Goal: Information Seeking & Learning: Learn about a topic

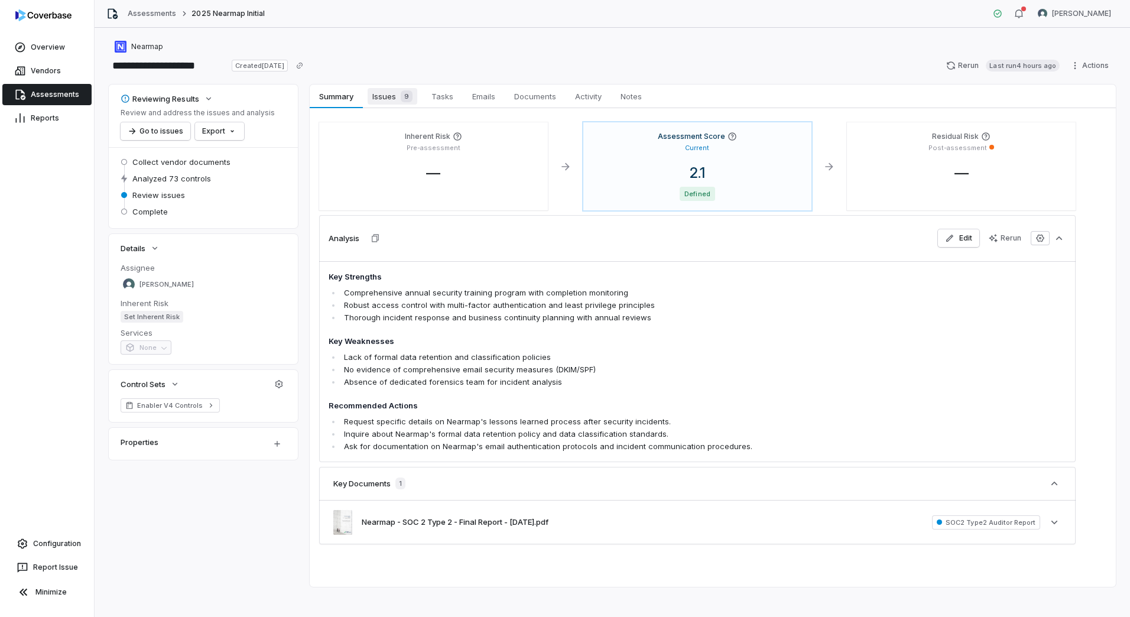
click at [389, 101] on span "Issues 9" at bounding box center [393, 96] width 50 height 17
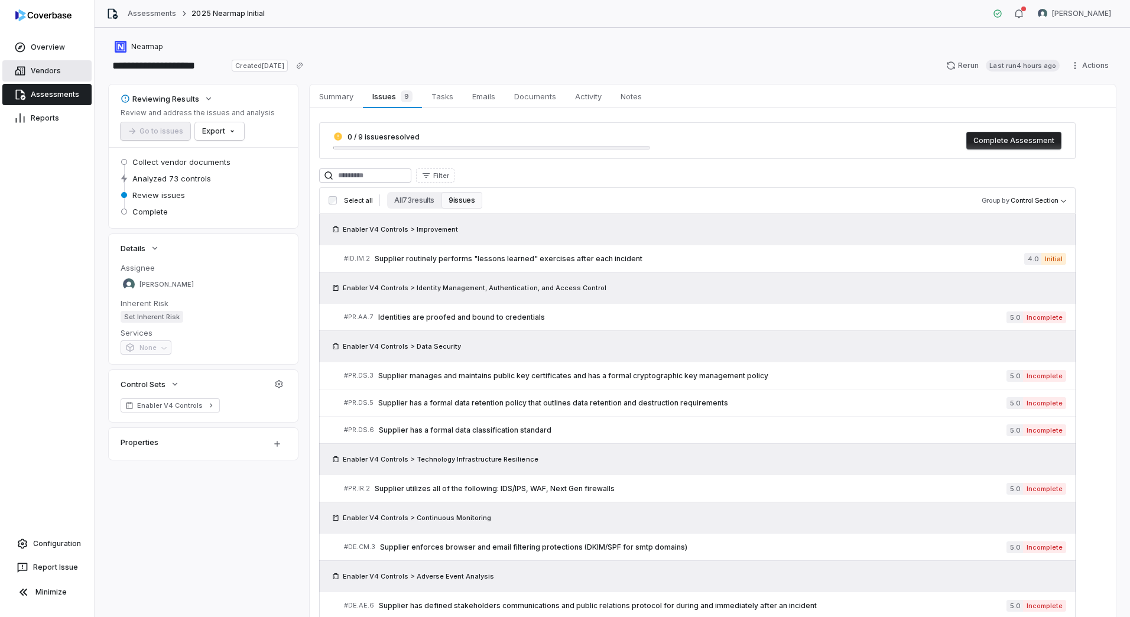
click at [54, 74] on link "Vendors" at bounding box center [46, 70] width 89 height 21
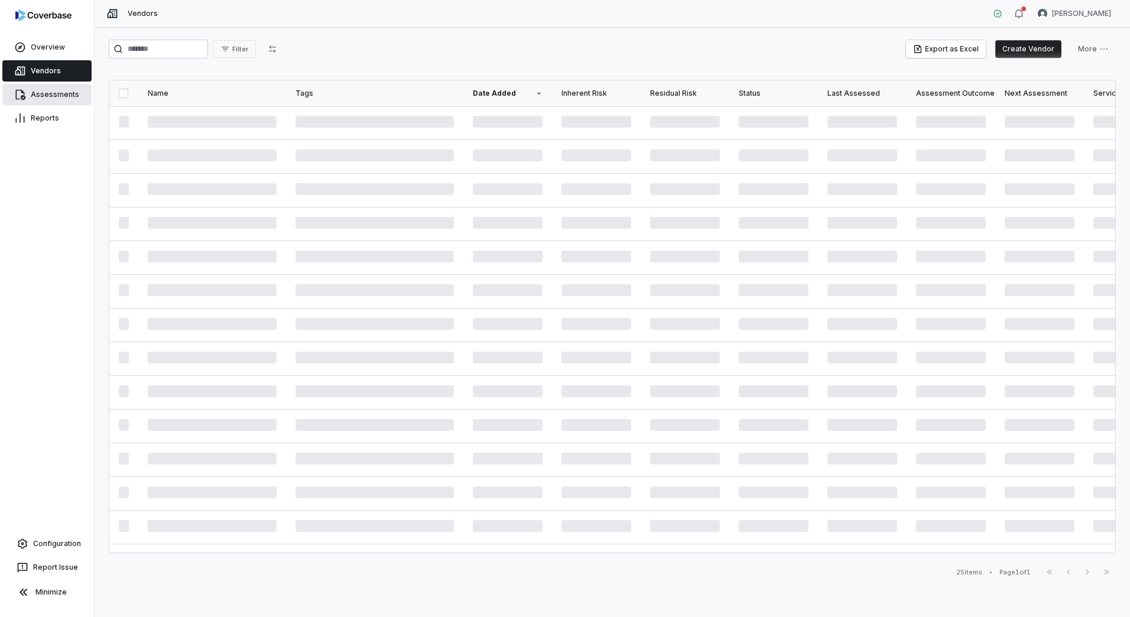
click at [61, 88] on link "Assessments" at bounding box center [46, 94] width 89 height 21
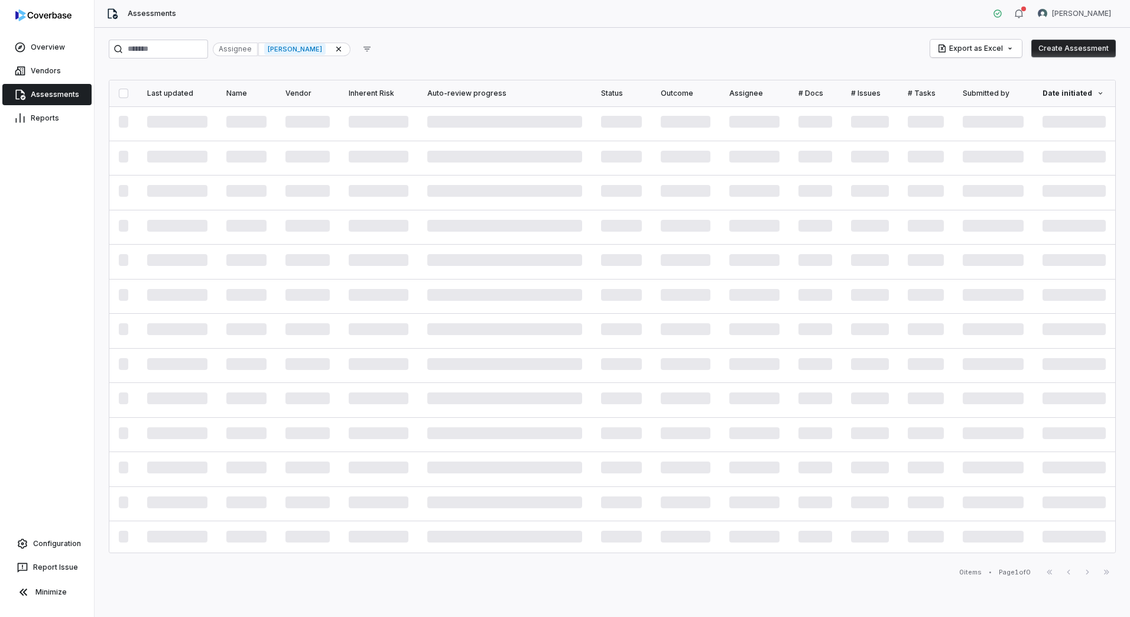
click at [158, 36] on div "Assignee [PERSON_NAME] Export as Excel Create Assessment Last updated Name Vend…" at bounding box center [613, 322] width 1036 height 589
click at [154, 46] on input "search" at bounding box center [158, 49] width 99 height 19
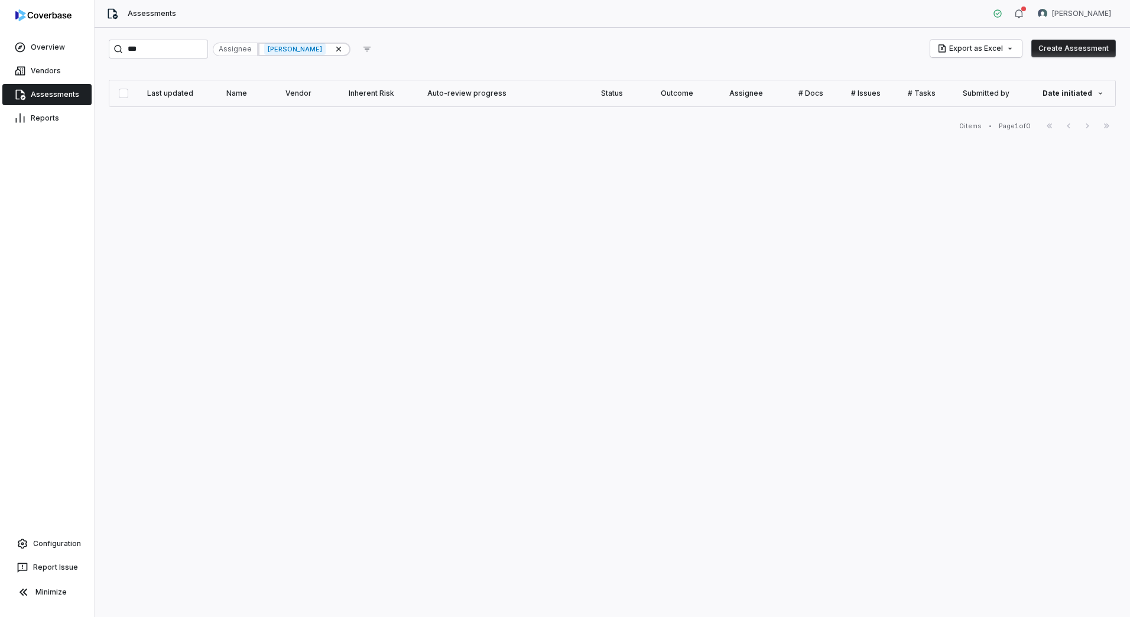
click at [344, 48] on icon at bounding box center [338, 48] width 9 height 9
click at [192, 55] on input "***" at bounding box center [158, 49] width 99 height 19
click at [189, 55] on input "***" at bounding box center [158, 49] width 99 height 19
type input "******"
type input "*****"
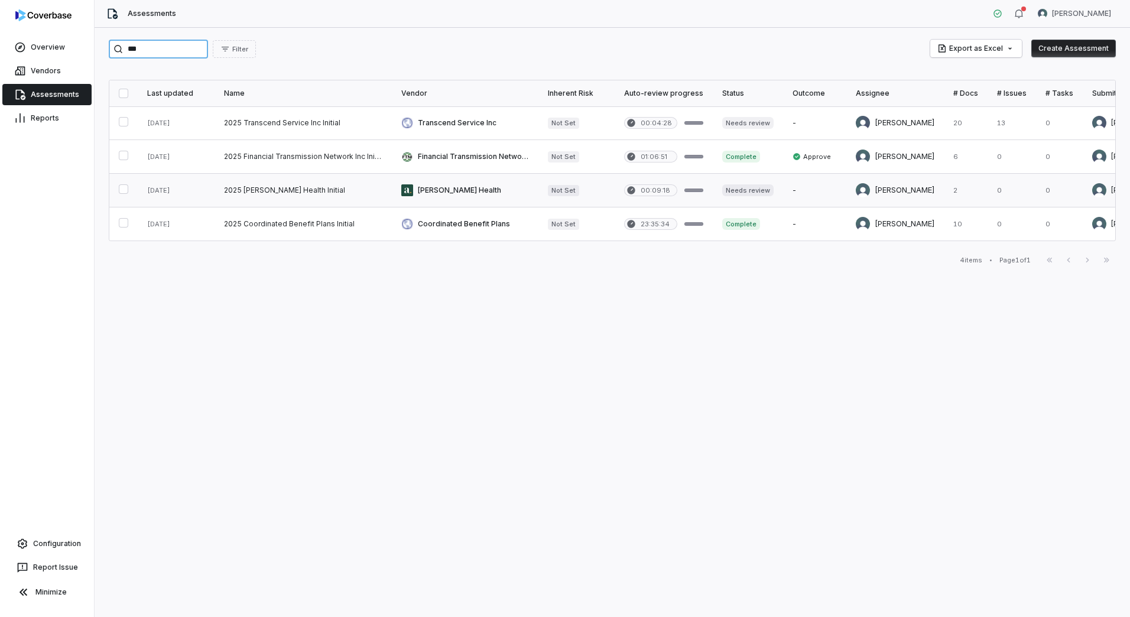
type input "***"
click at [446, 188] on link at bounding box center [465, 190] width 147 height 33
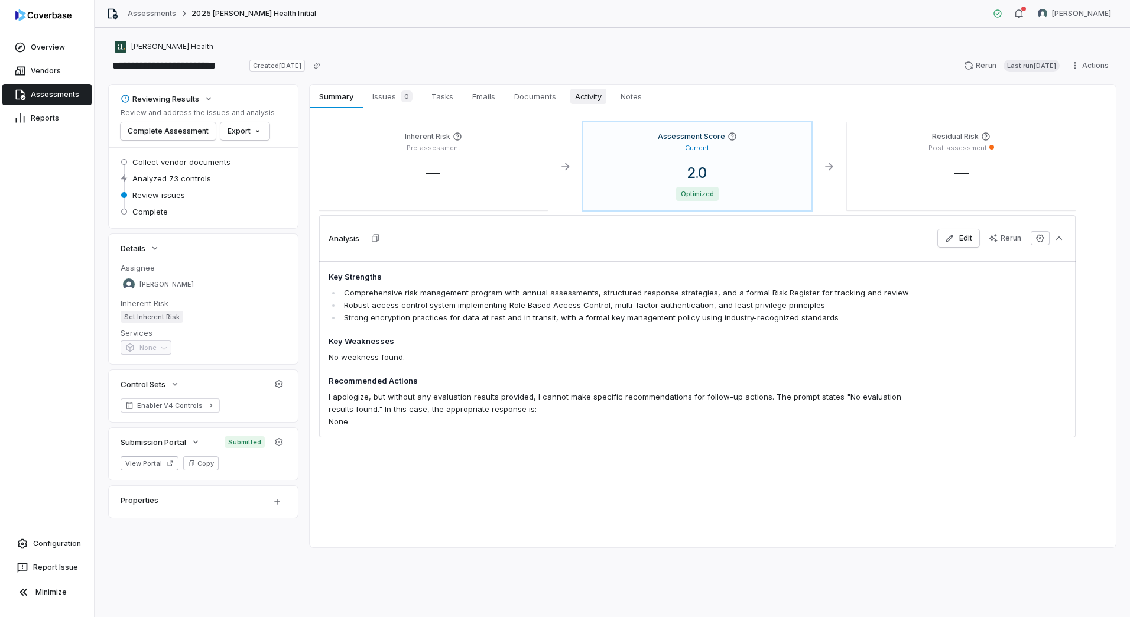
click at [585, 96] on span "Activity" at bounding box center [589, 96] width 36 height 15
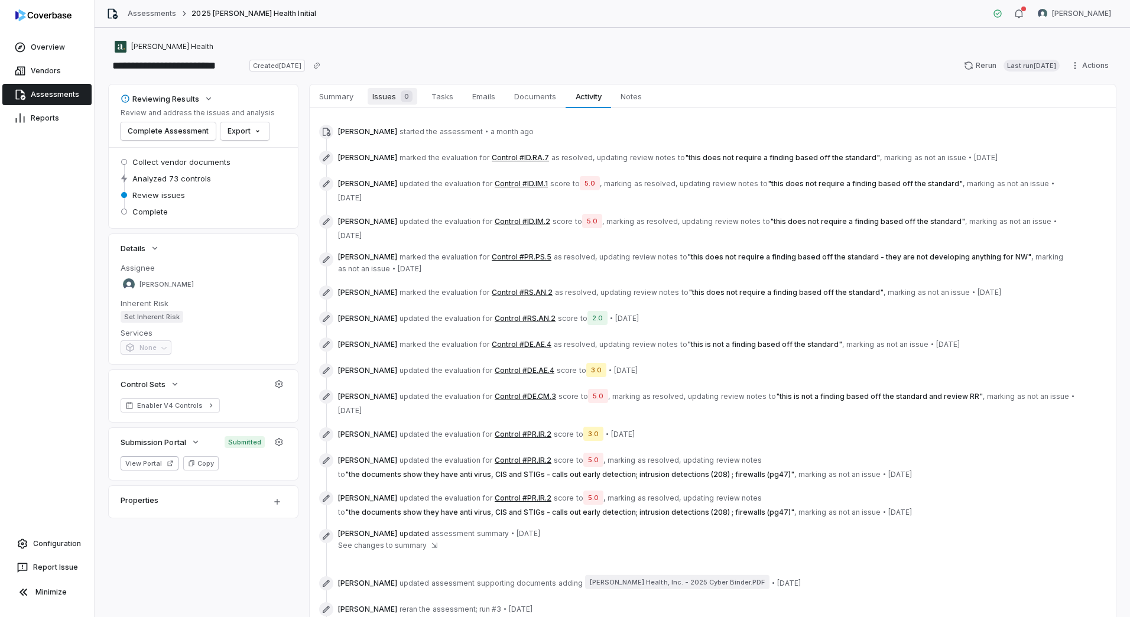
click at [401, 90] on span "Issues 0" at bounding box center [393, 96] width 50 height 17
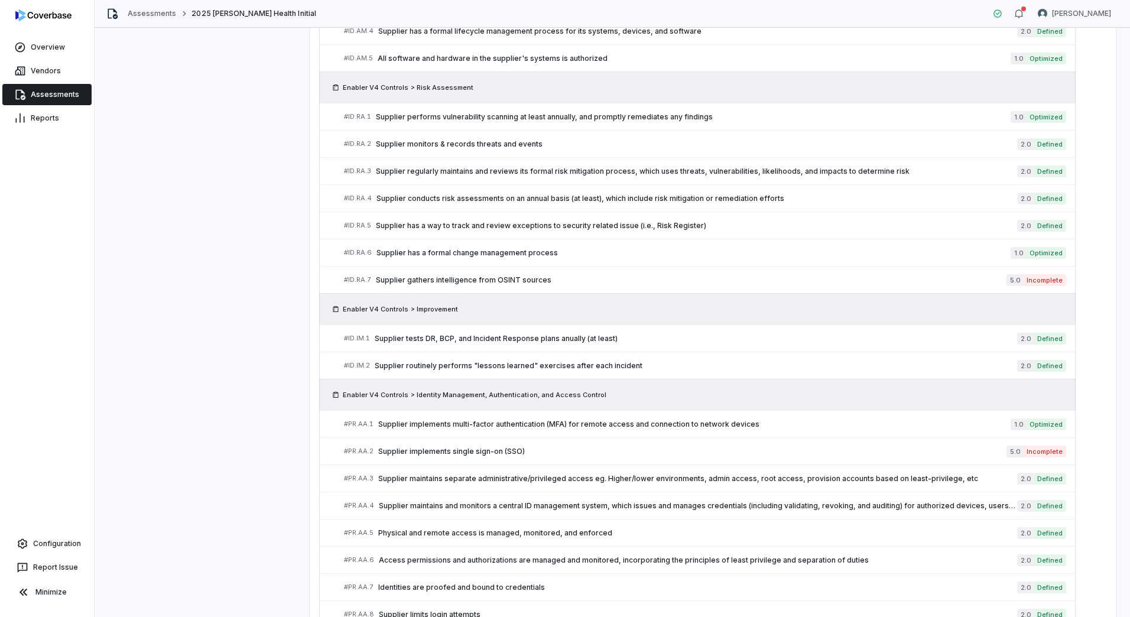
scroll to position [1026, 0]
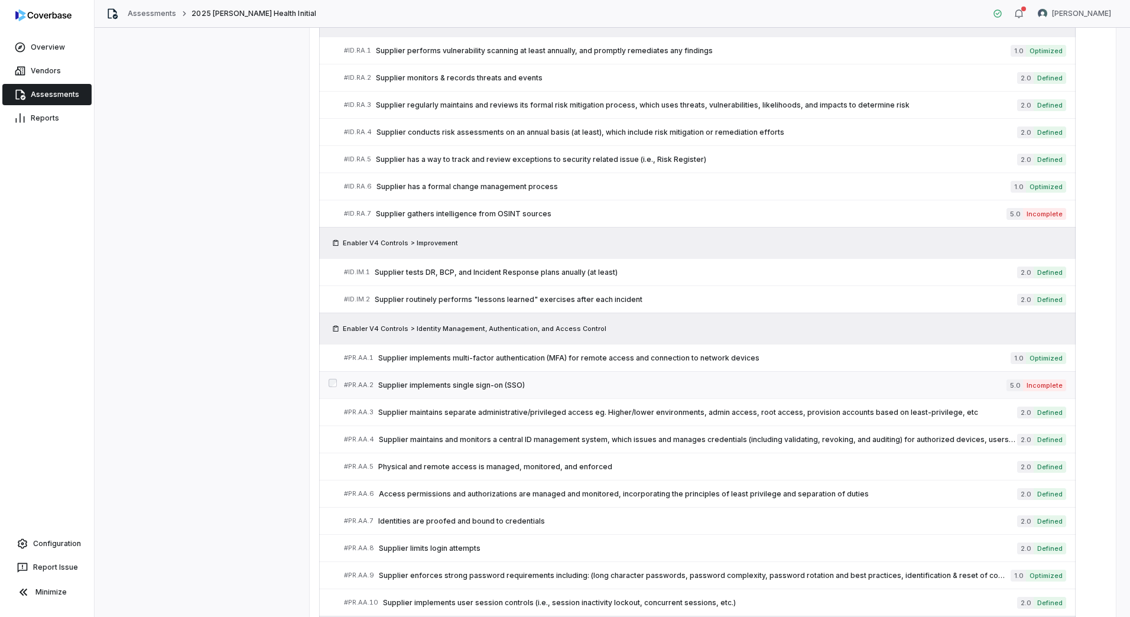
click at [478, 385] on span "Supplier implements single sign-on (SSO)" at bounding box center [692, 385] width 628 height 9
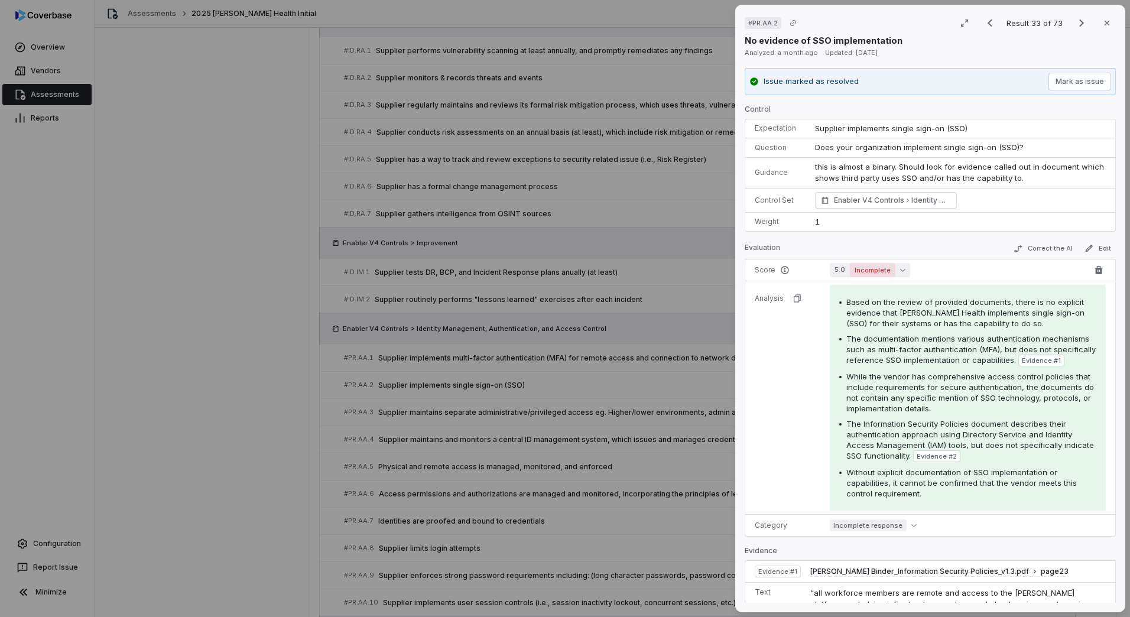
click at [847, 273] on button "5.0 Incomplete" at bounding box center [870, 270] width 80 height 14
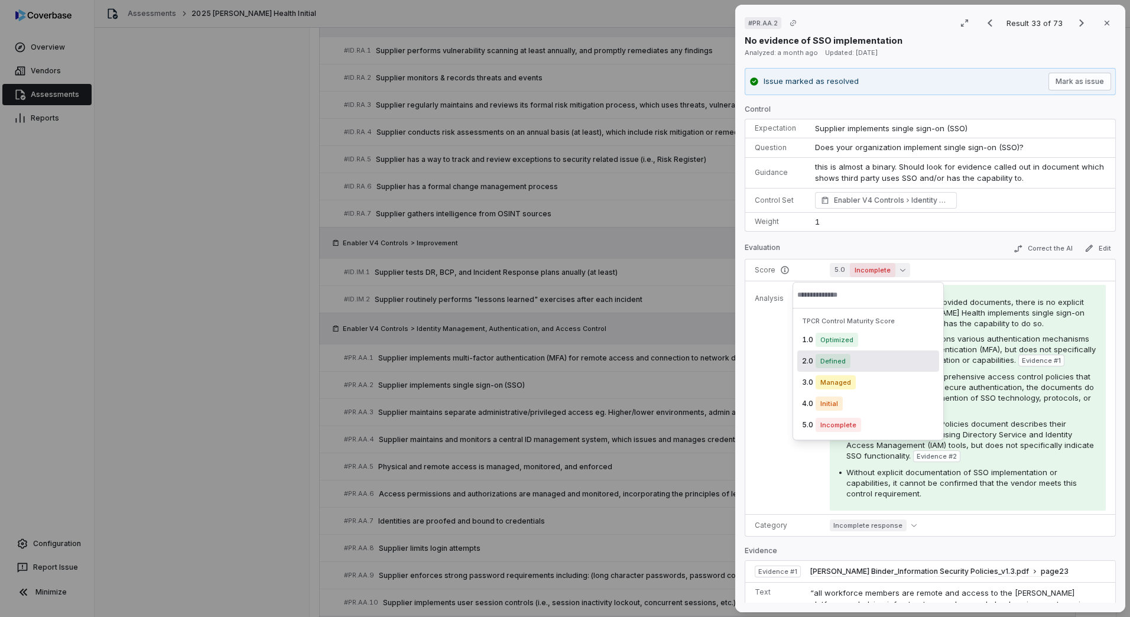
click at [834, 362] on span "Defined" at bounding box center [833, 361] width 35 height 14
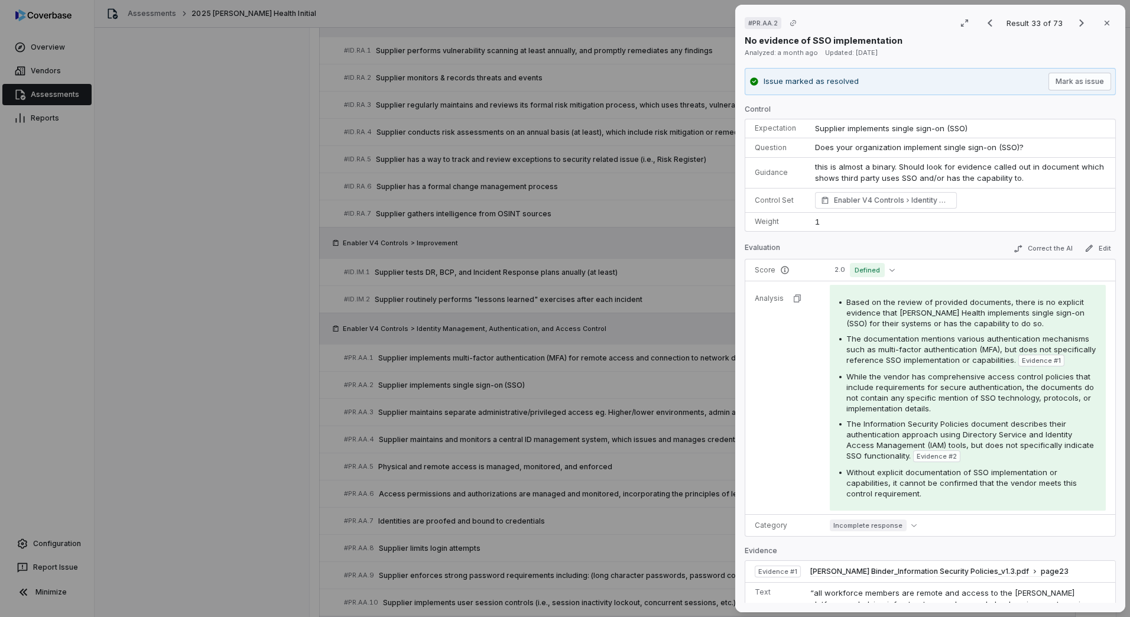
click at [281, 322] on div "# PR.AA.2 Result 33 of 73 Close No evidence of SSO implementation Analyzed: a m…" at bounding box center [565, 308] width 1130 height 617
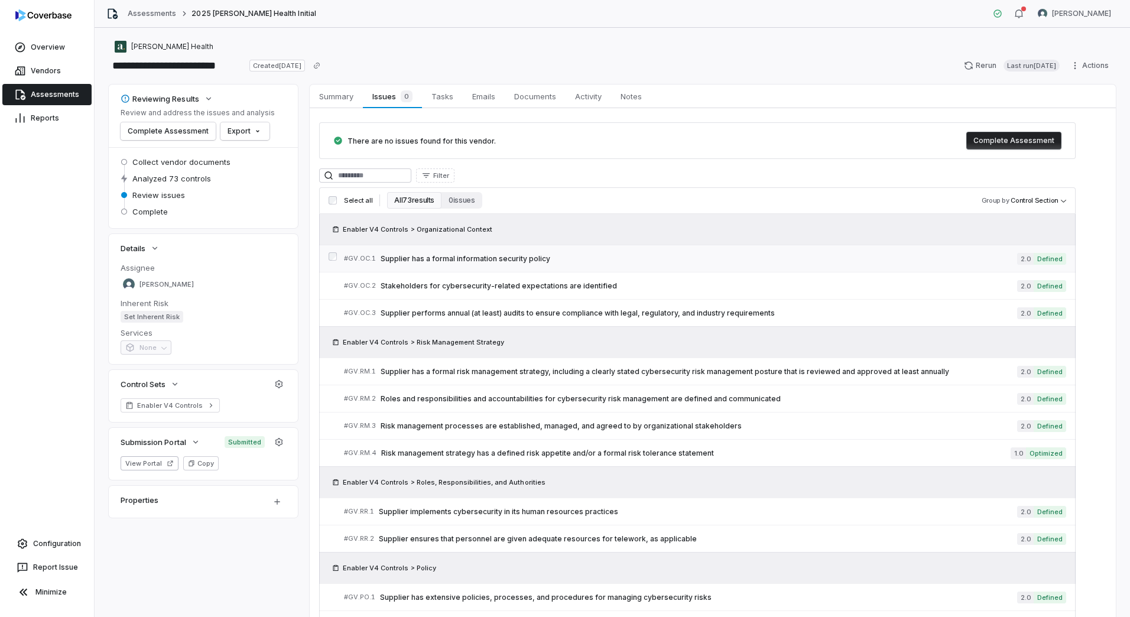
click at [488, 260] on span "Supplier has a formal information security policy" at bounding box center [699, 258] width 637 height 9
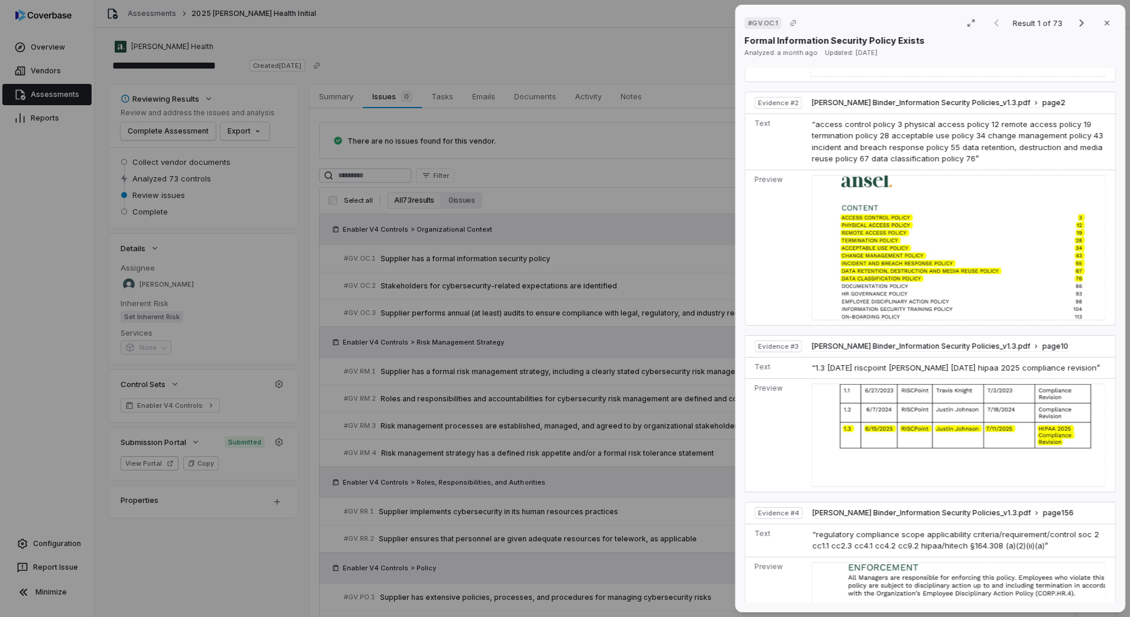
scroll to position [887, 0]
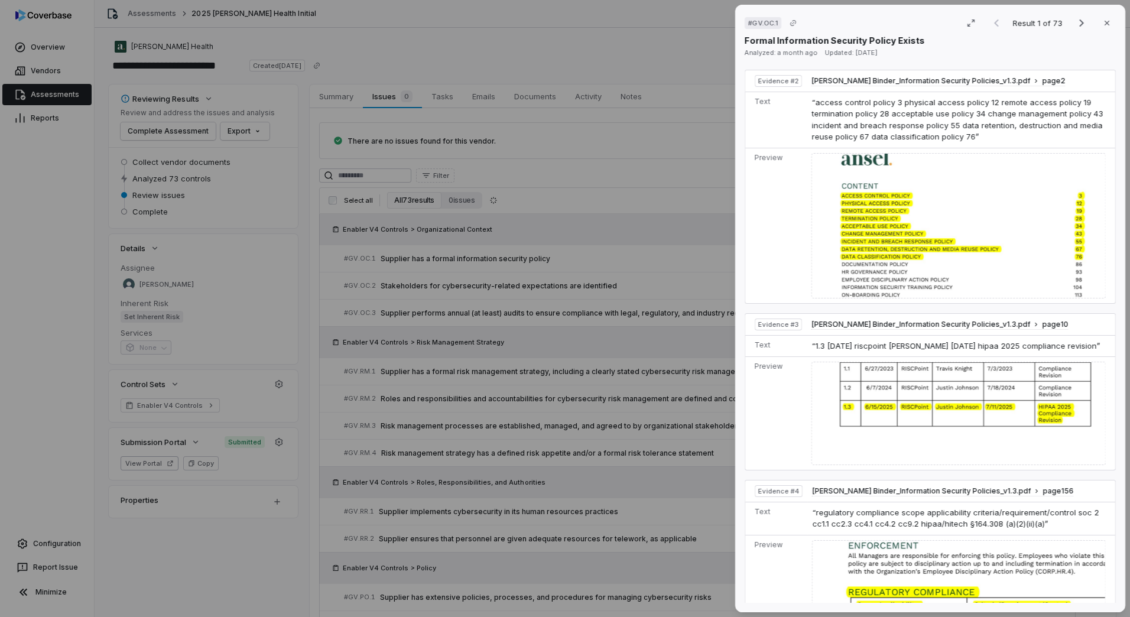
click at [612, 247] on div "# GV.OC.1 Result 1 of 73 Close Formal Information Security Policy Exists Analyz…" at bounding box center [565, 308] width 1130 height 617
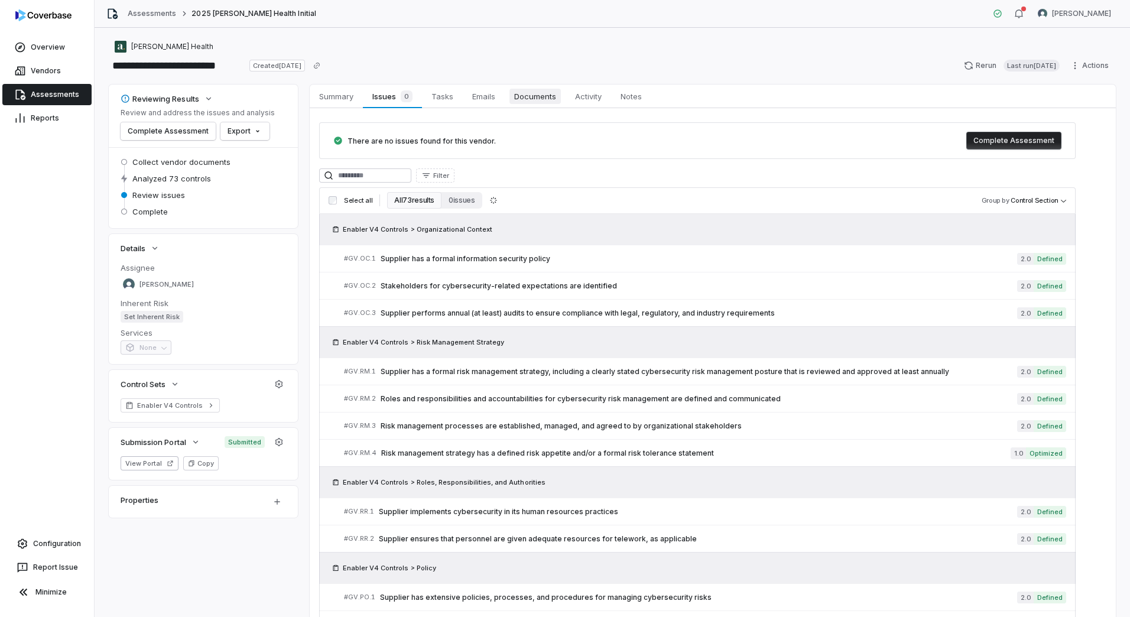
click at [542, 97] on span "Documents" at bounding box center [535, 96] width 51 height 15
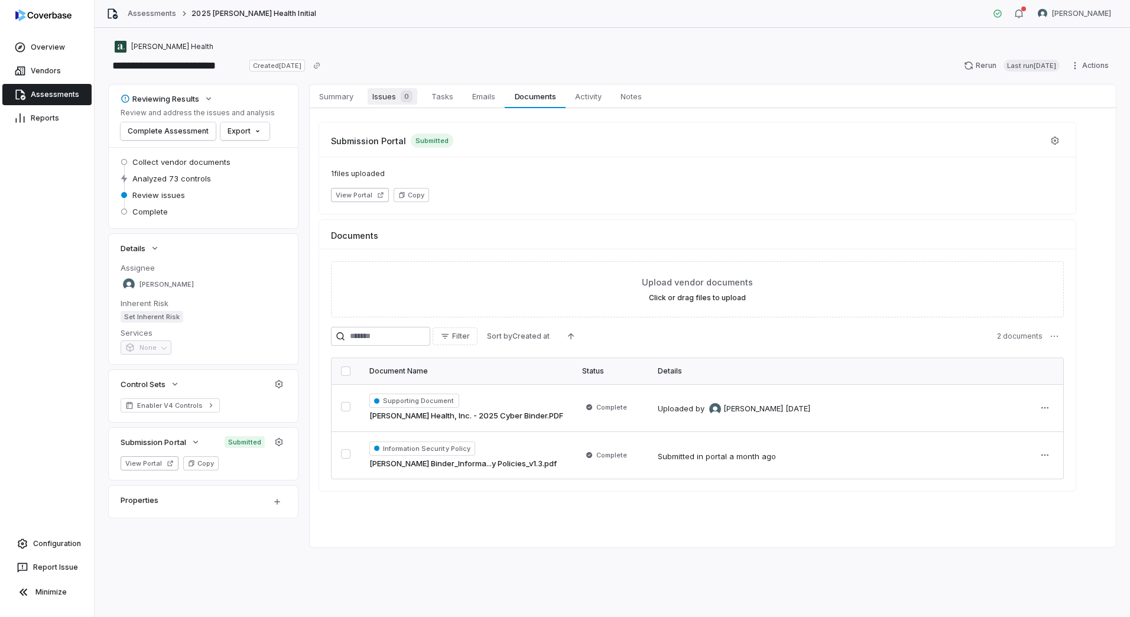
click at [383, 95] on span "Issues 0" at bounding box center [393, 96] width 50 height 17
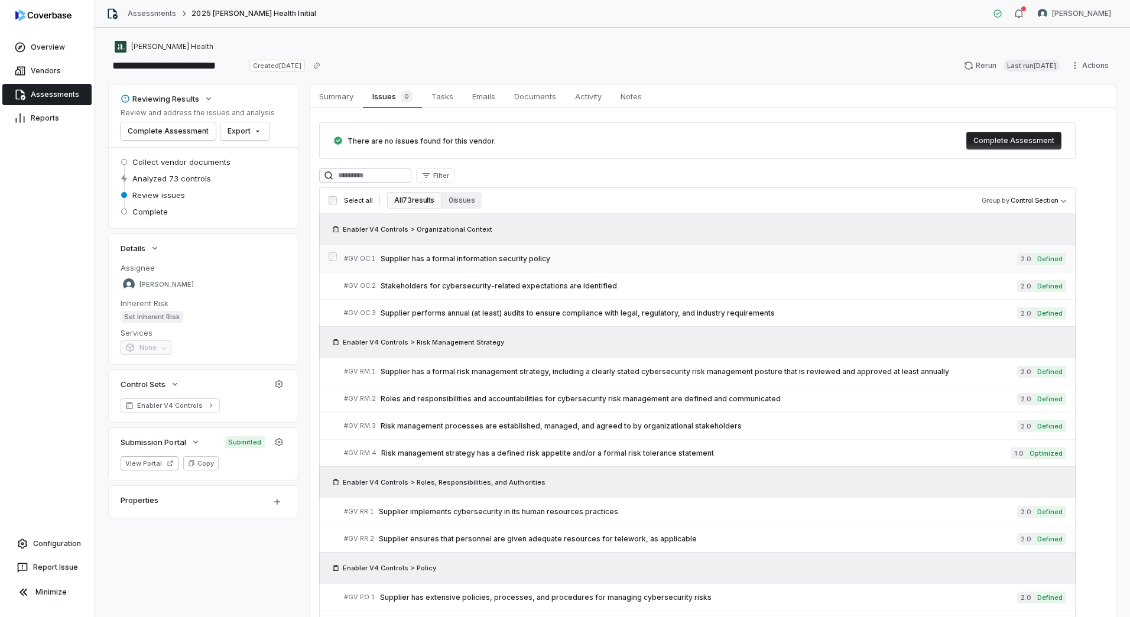
click at [451, 254] on span "Supplier has a formal information security policy" at bounding box center [699, 258] width 637 height 9
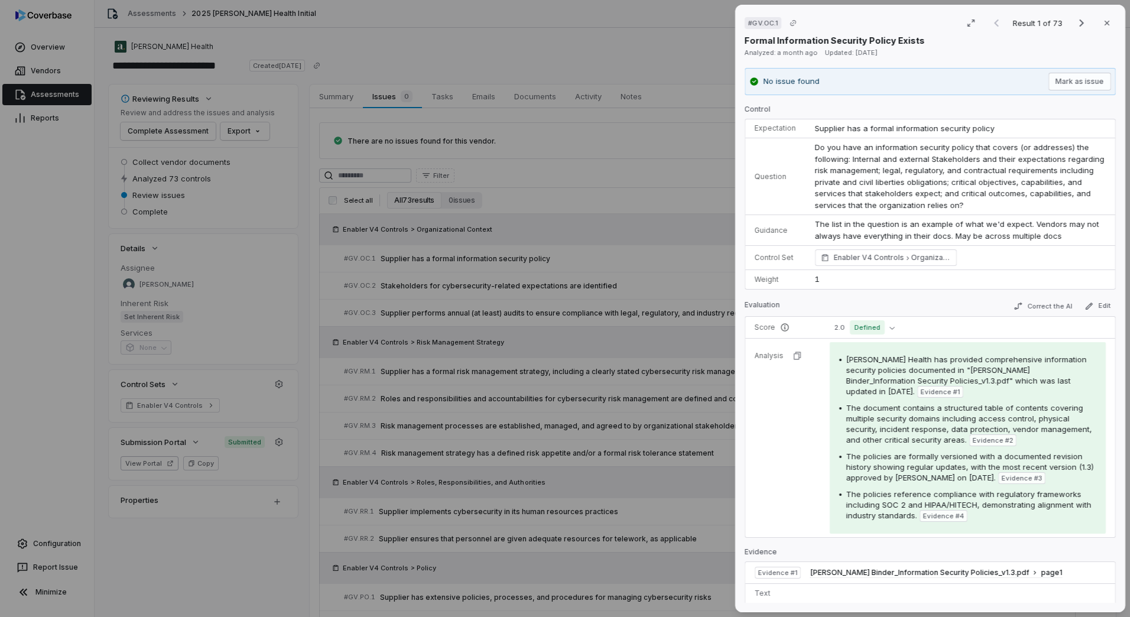
click at [578, 479] on div "# GV.OC.1 Result 1 of 73 Close Formal Information Security Policy Exists Analyz…" at bounding box center [565, 308] width 1130 height 617
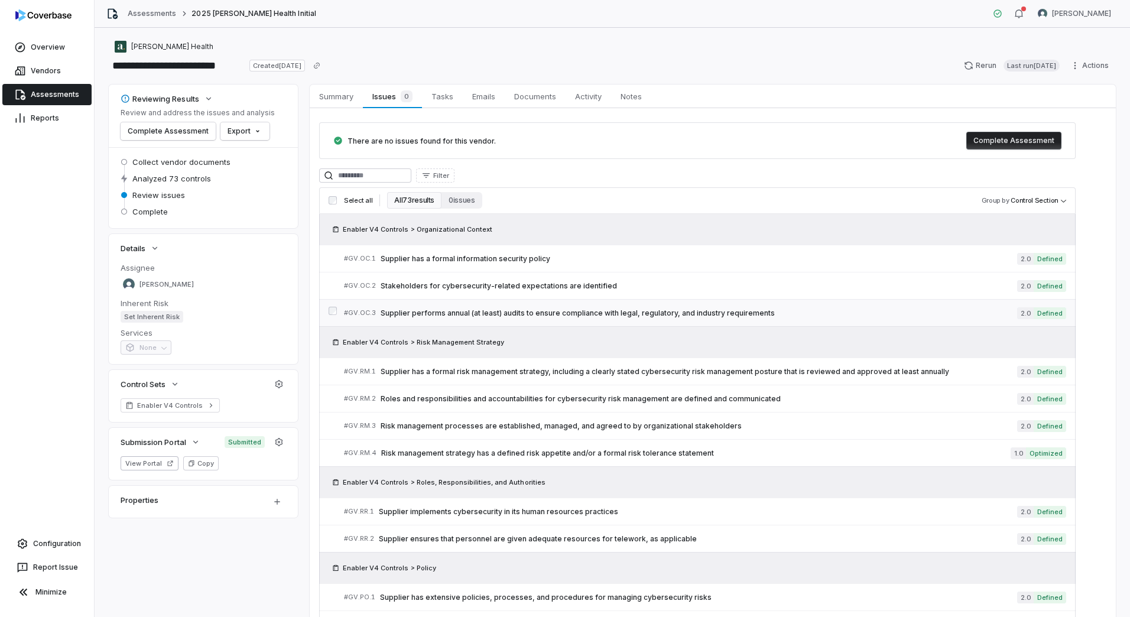
click at [537, 316] on span "Supplier performs annual (at least) audits to ensure compliance with legal, reg…" at bounding box center [699, 313] width 637 height 9
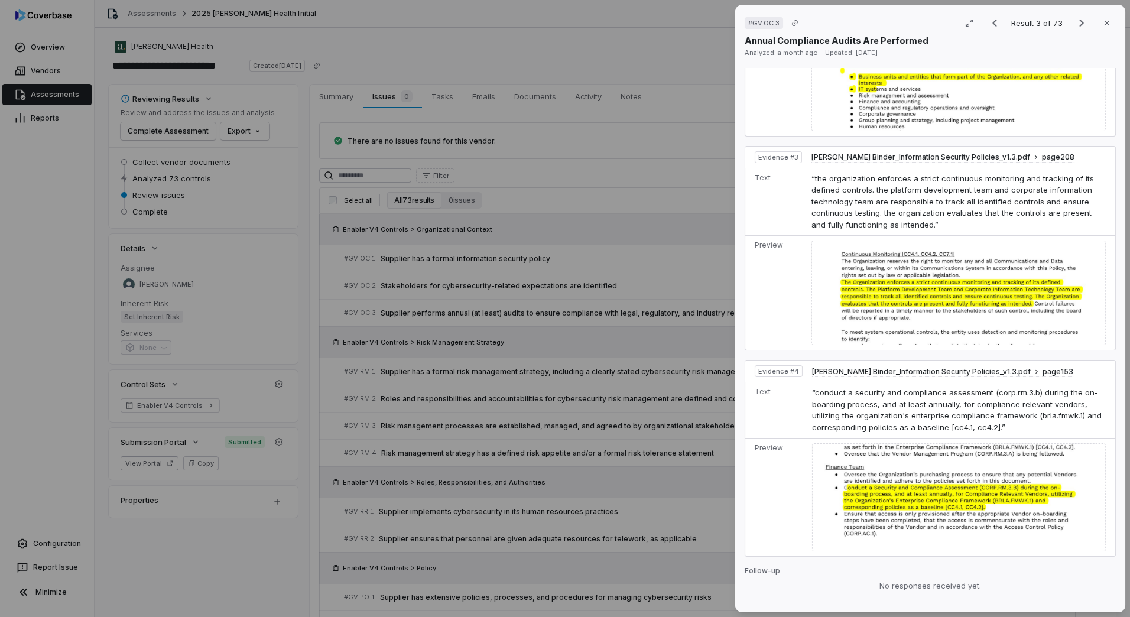
scroll to position [1062, 0]
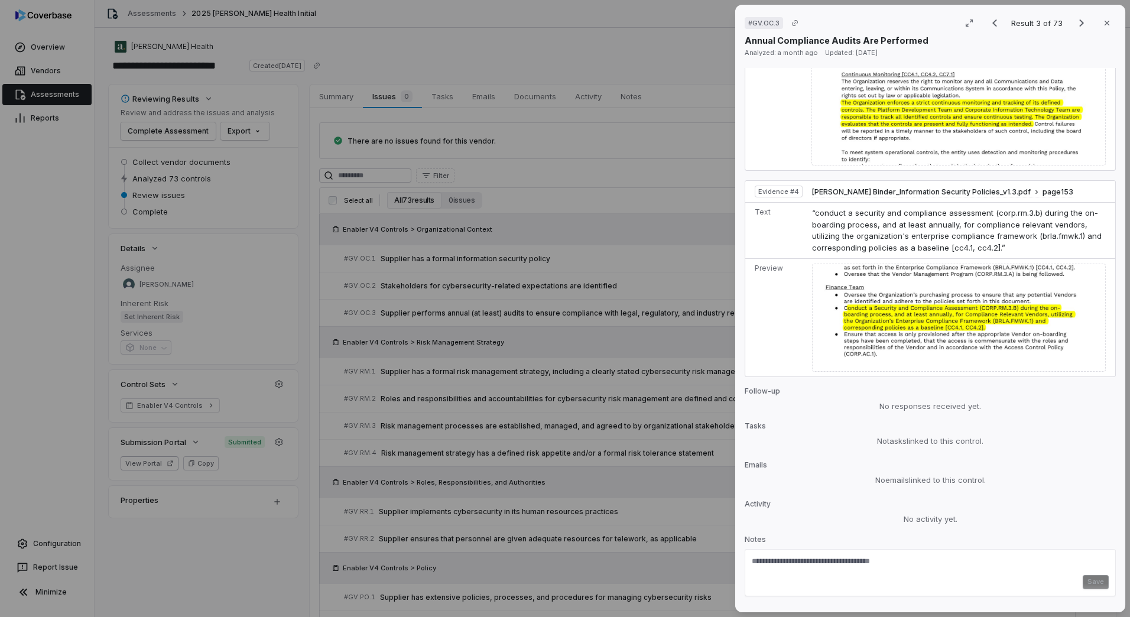
click at [565, 498] on div "# GV.OC.3 Result 3 of 73 Close Annual Compliance Audits Are Performed Analyzed:…" at bounding box center [565, 308] width 1130 height 617
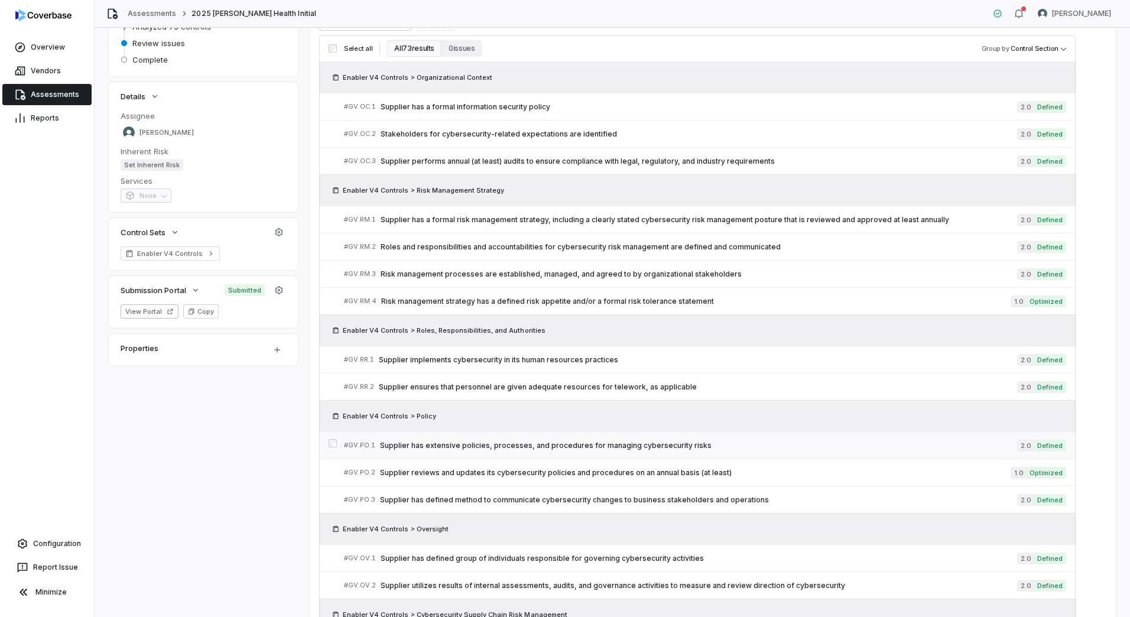
scroll to position [177, 0]
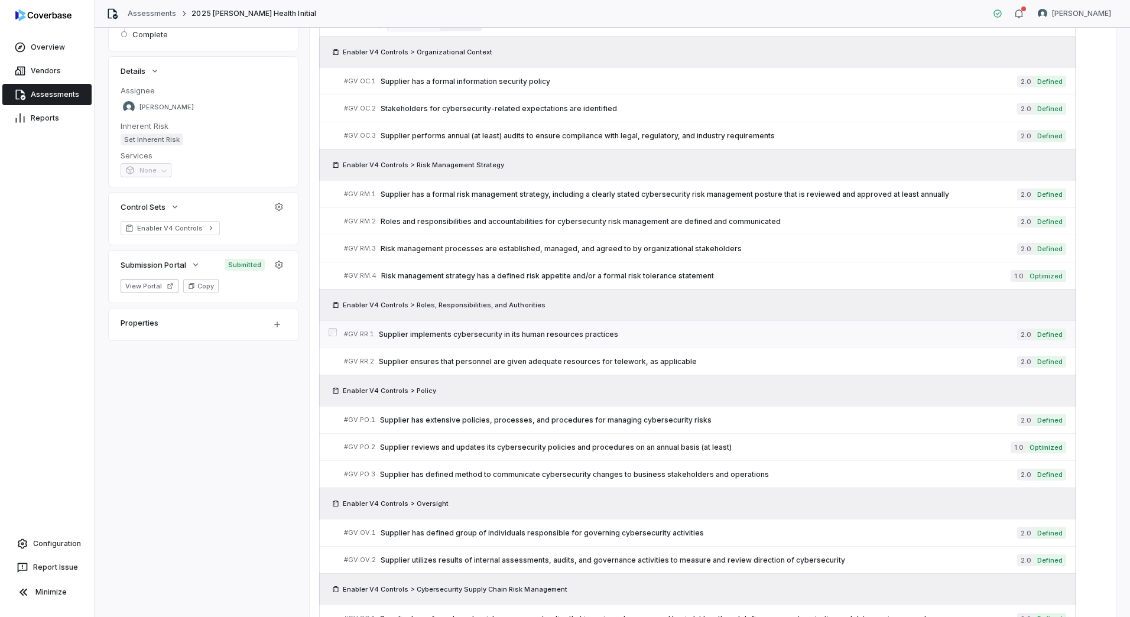
click at [503, 332] on span "Supplier implements cybersecurity in its human resources practices" at bounding box center [698, 334] width 639 height 9
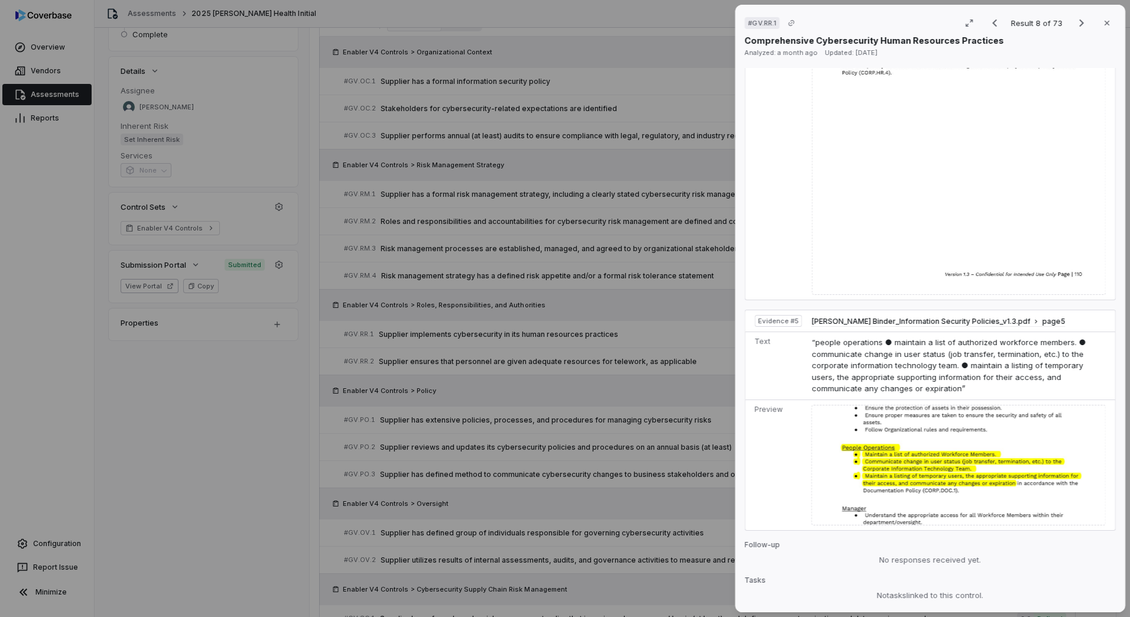
scroll to position [1649, 0]
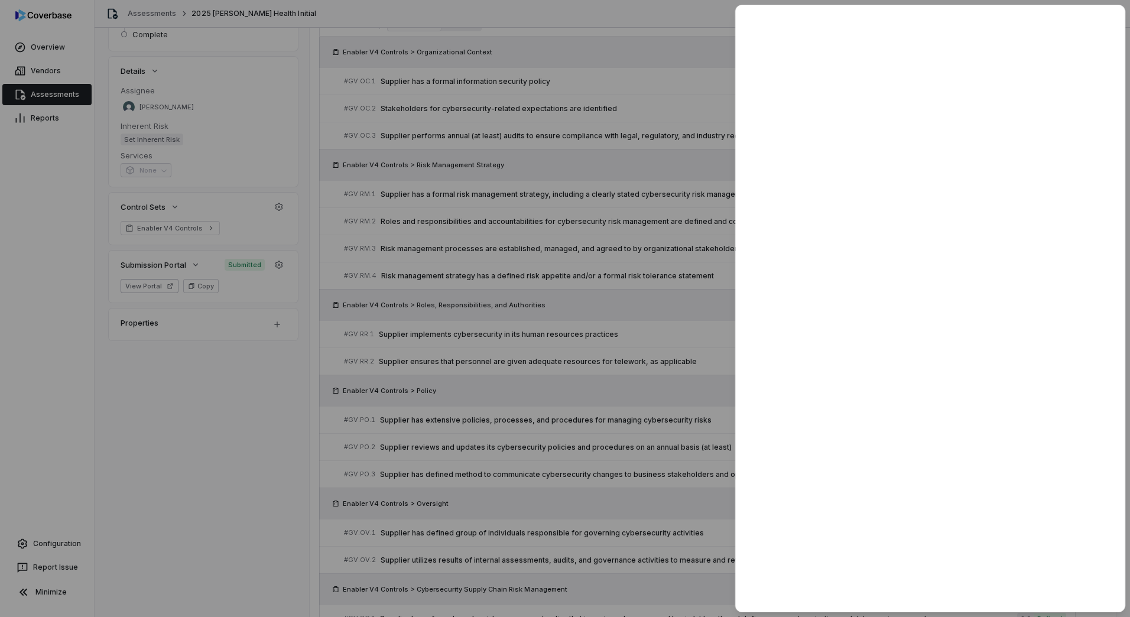
click at [555, 448] on div at bounding box center [565, 308] width 1130 height 617
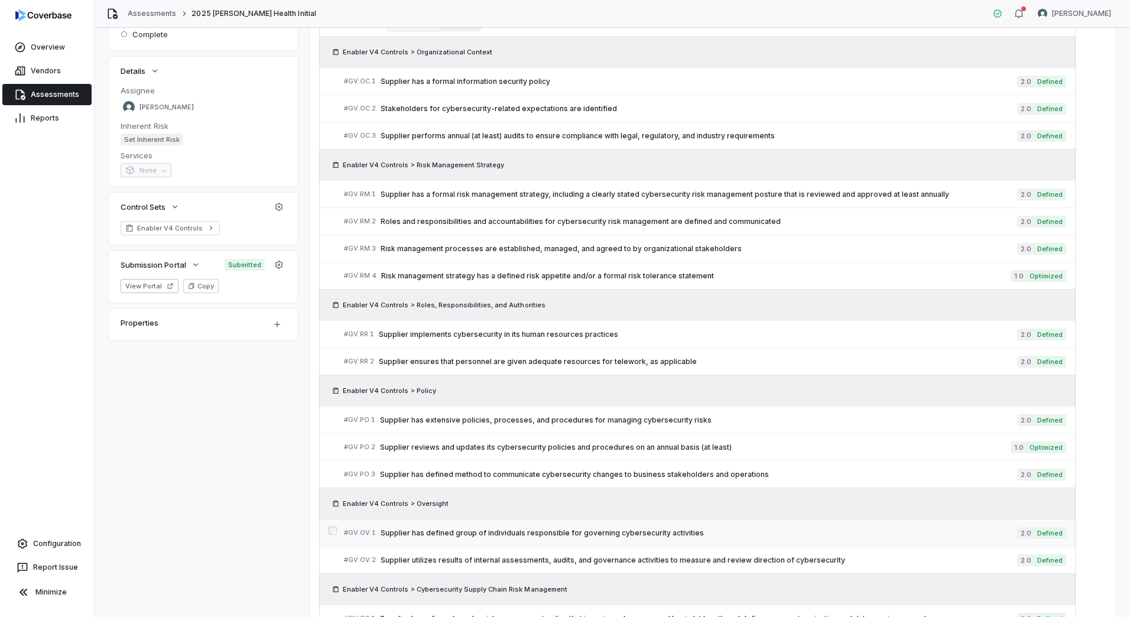
click at [539, 533] on span "Supplier has defined group of individuals responsible for governing cybersecuri…" at bounding box center [699, 533] width 637 height 9
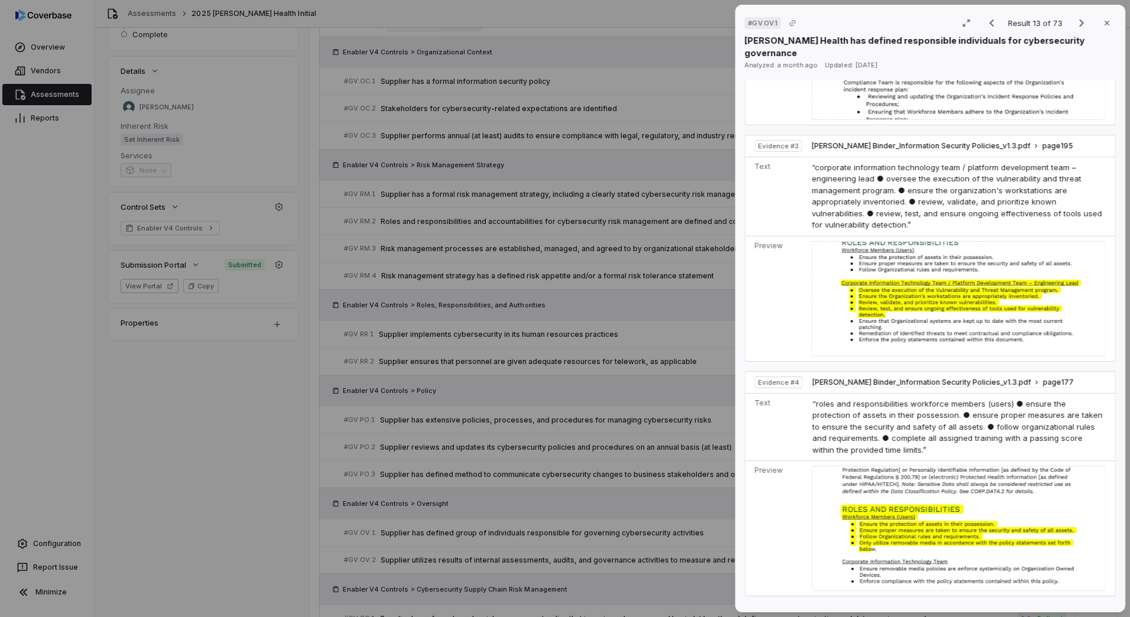
scroll to position [887, 0]
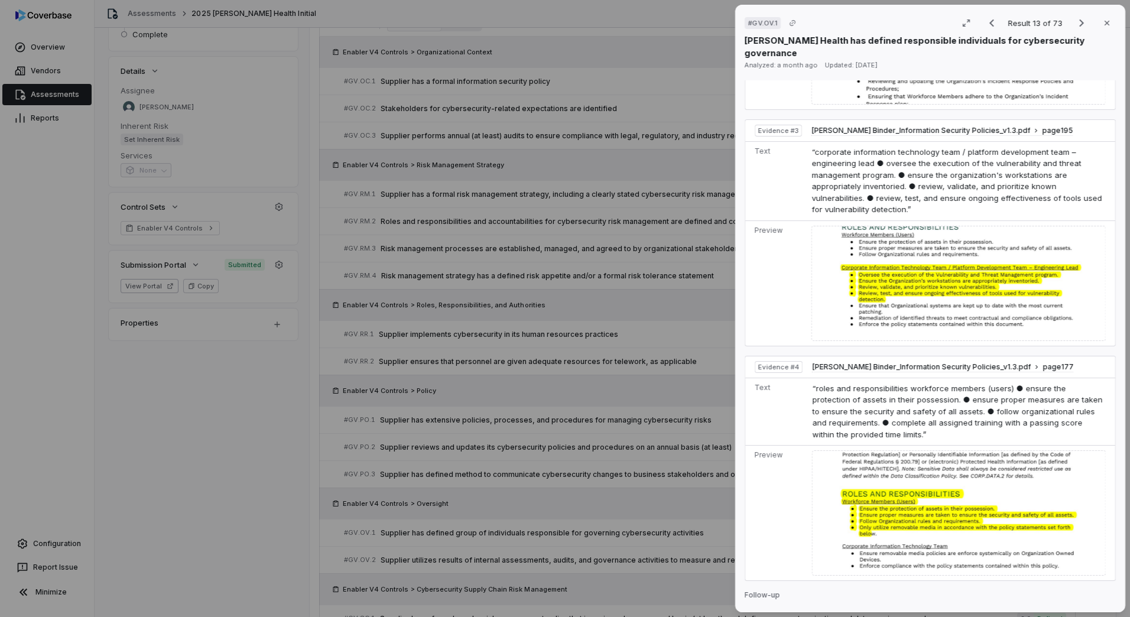
click at [565, 444] on div "# GV.OV.1 Result 13 of 73 Close [PERSON_NAME] Health has defined responsible in…" at bounding box center [565, 308] width 1130 height 617
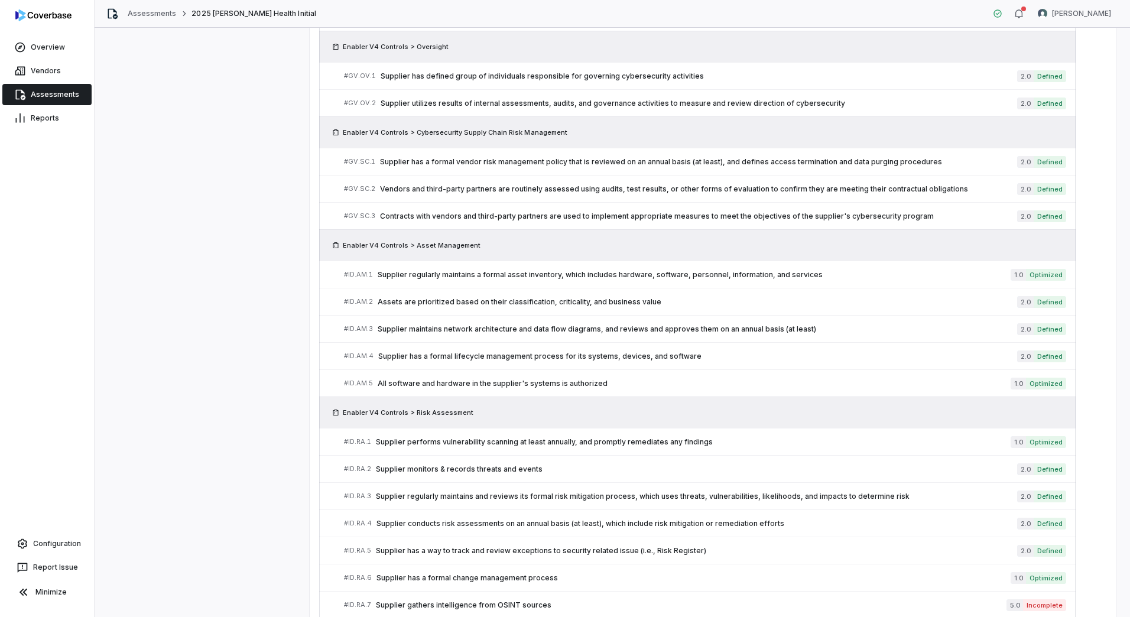
scroll to position [650, 0]
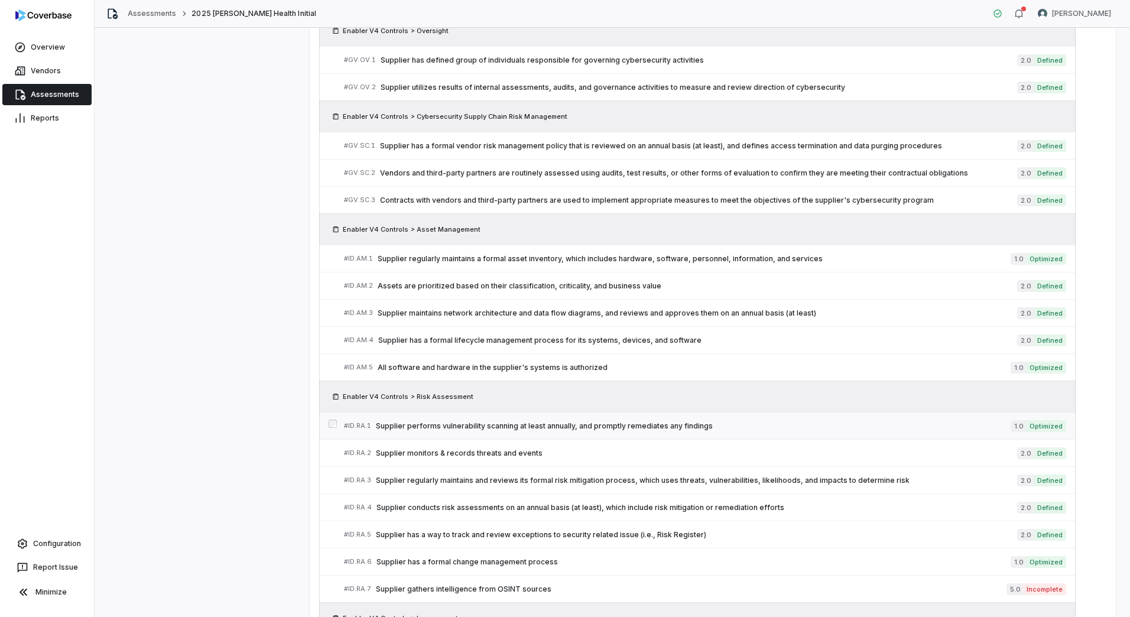
click at [445, 427] on span "Supplier performs vulnerability scanning at least annually, and promptly remedi…" at bounding box center [693, 426] width 635 height 9
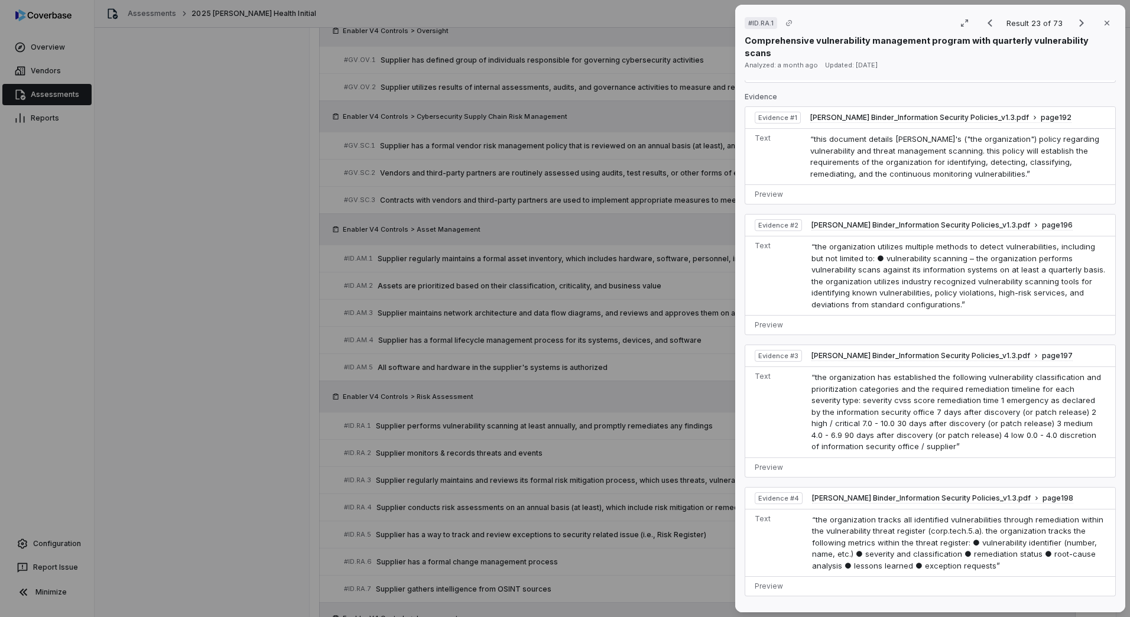
scroll to position [504, 0]
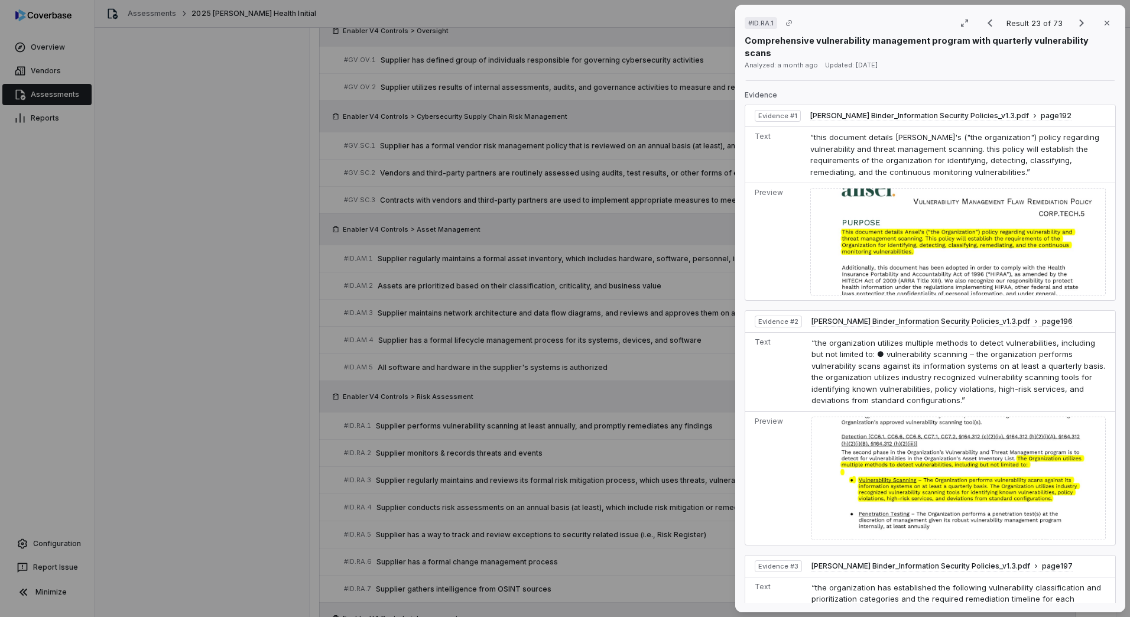
click at [513, 452] on div "# ID.RA.1 Result 23 of 73 Close Comprehensive vulnerability management program …" at bounding box center [565, 308] width 1130 height 617
